Goal: Transaction & Acquisition: Purchase product/service

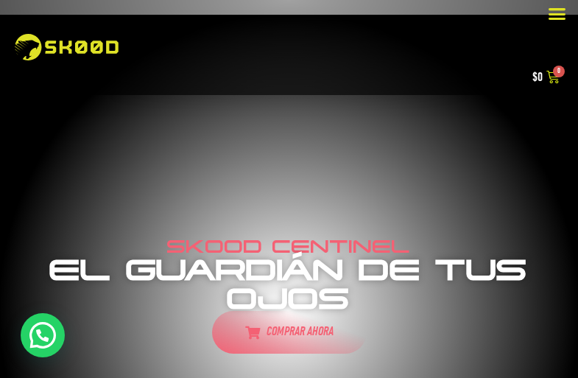
select select "recent"
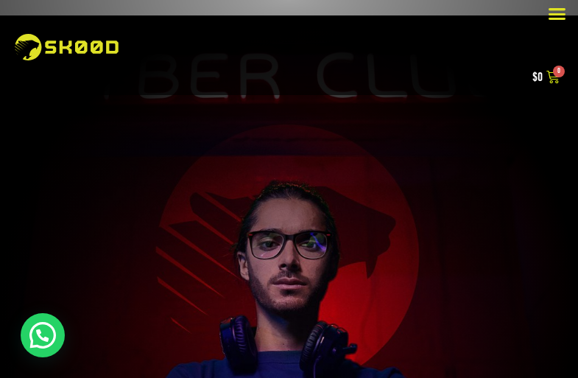
select select "recent"
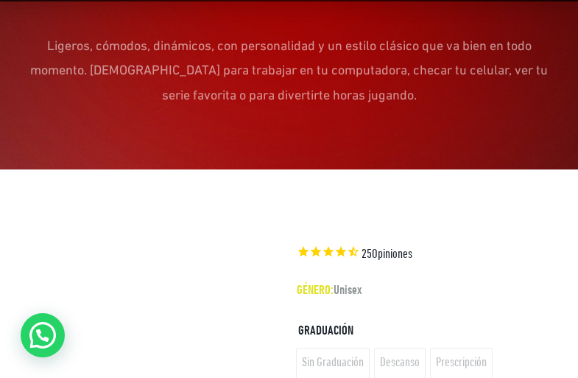
scroll to position [961, 0]
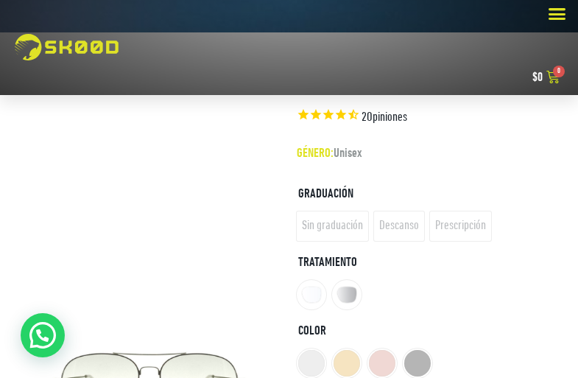
select select "recent"
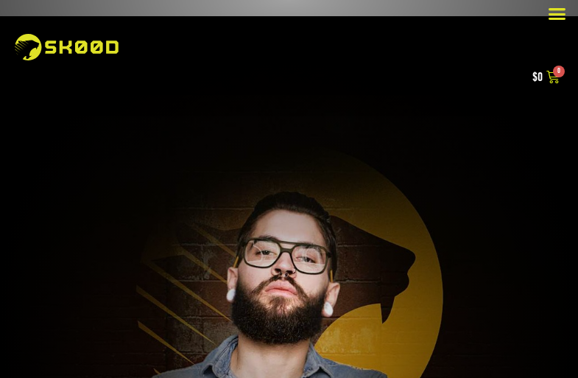
select select "recent"
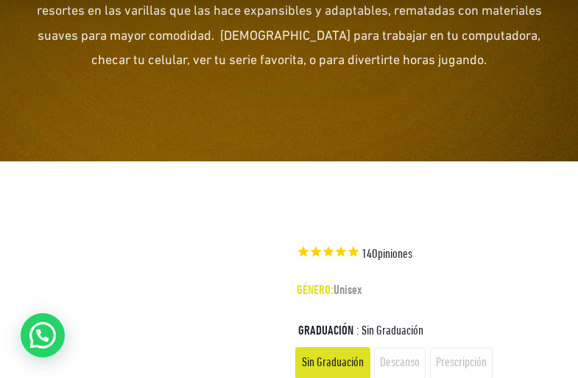
scroll to position [1101, 0]
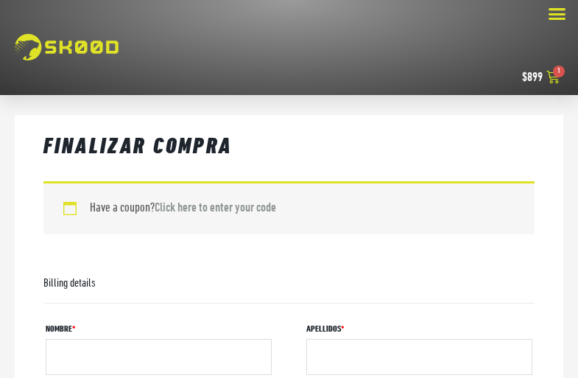
select select "DF"
